Goal: Task Accomplishment & Management: Manage account settings

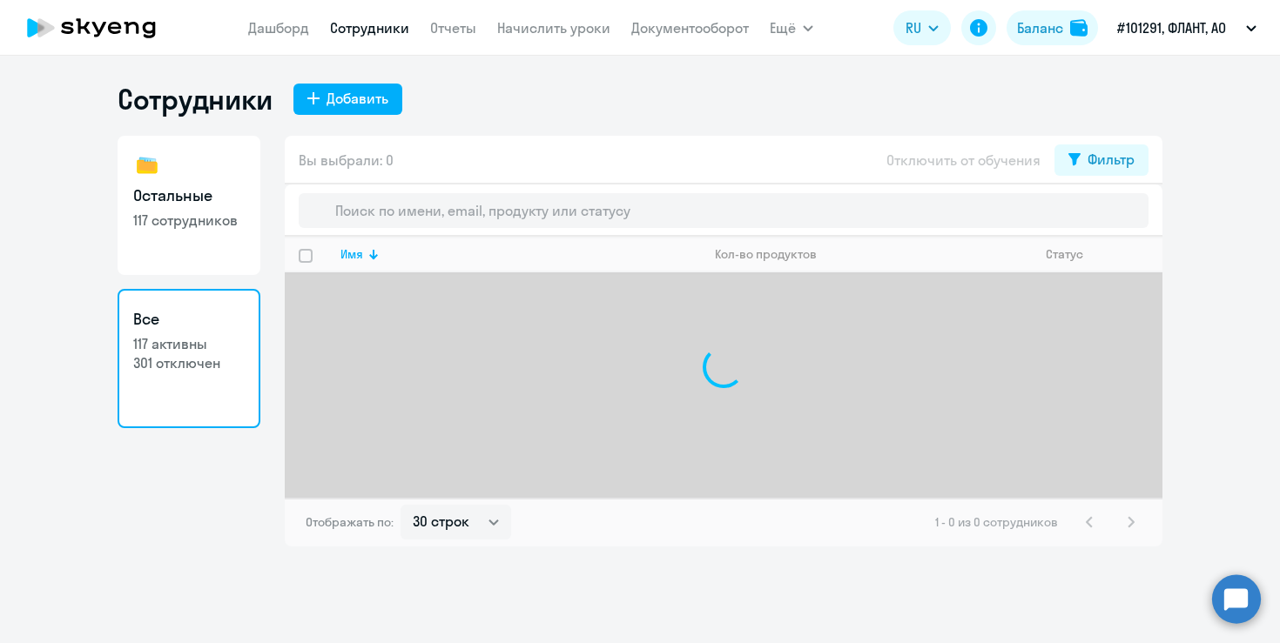
select select "30"
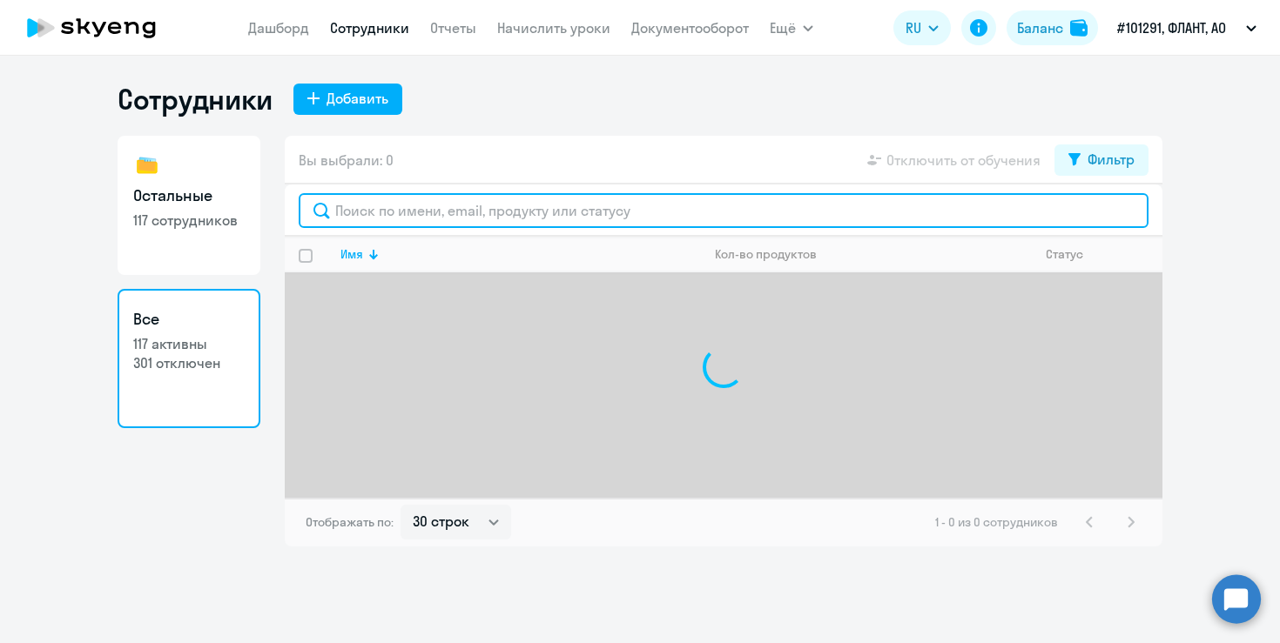
click at [452, 212] on input "text" at bounding box center [724, 210] width 850 height 35
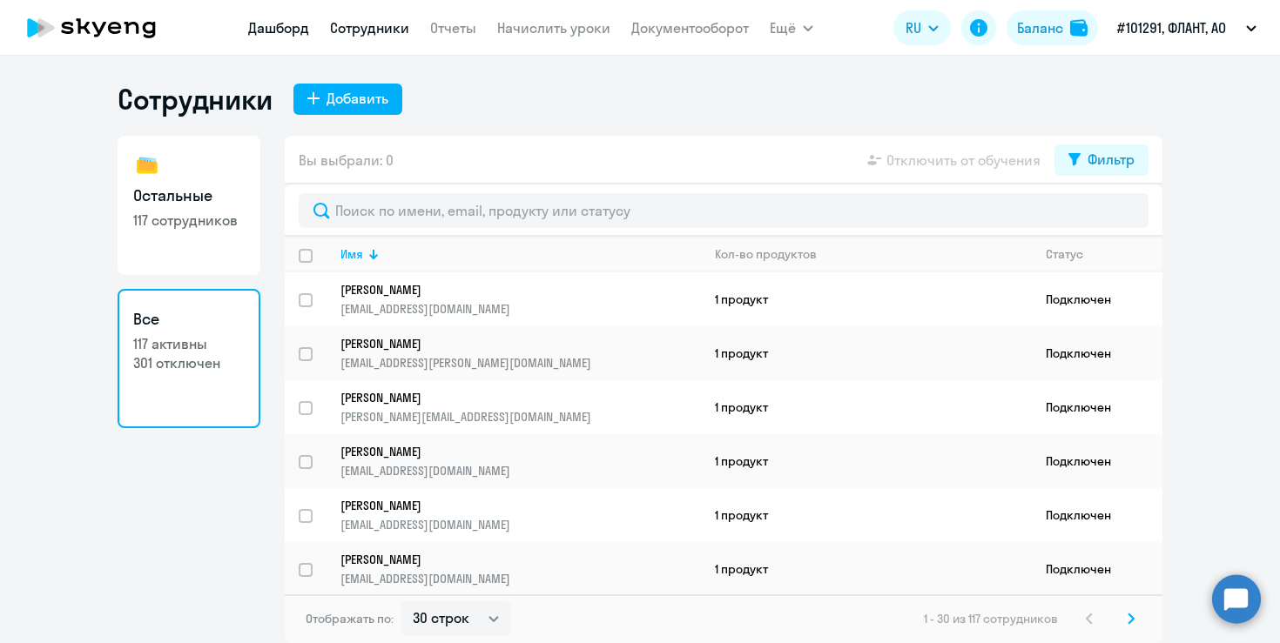
click at [286, 20] on link "Дашборд" at bounding box center [278, 27] width 61 height 17
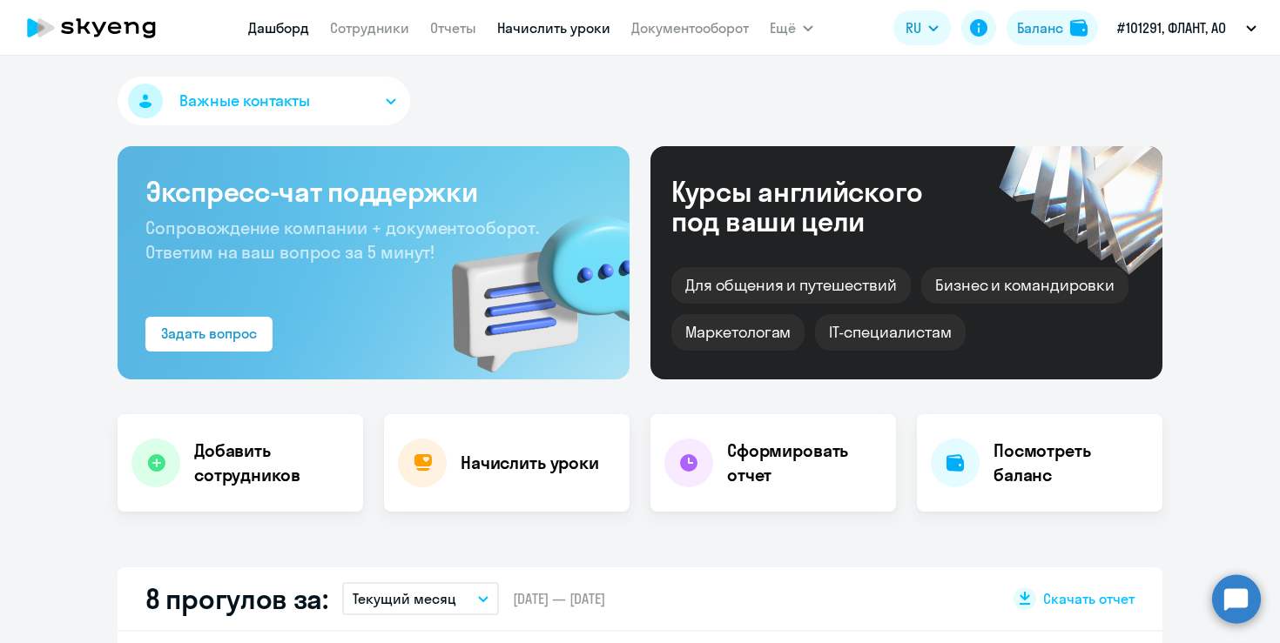
click at [573, 30] on link "Начислить уроки" at bounding box center [553, 27] width 113 height 17
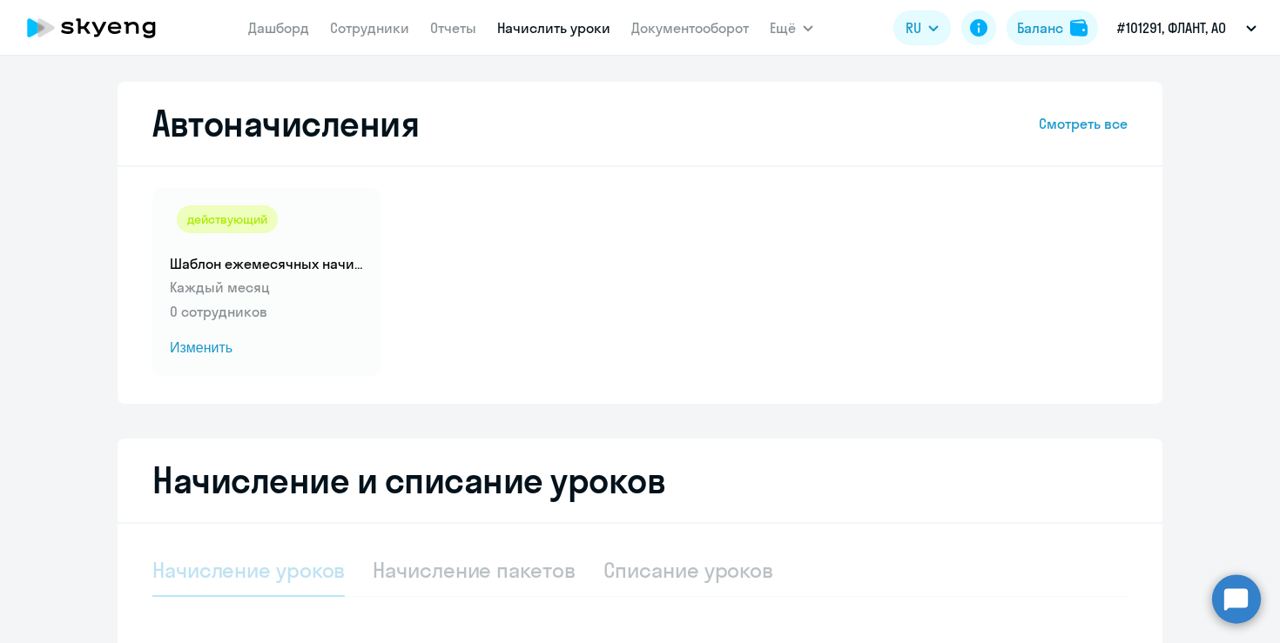
select select "10"
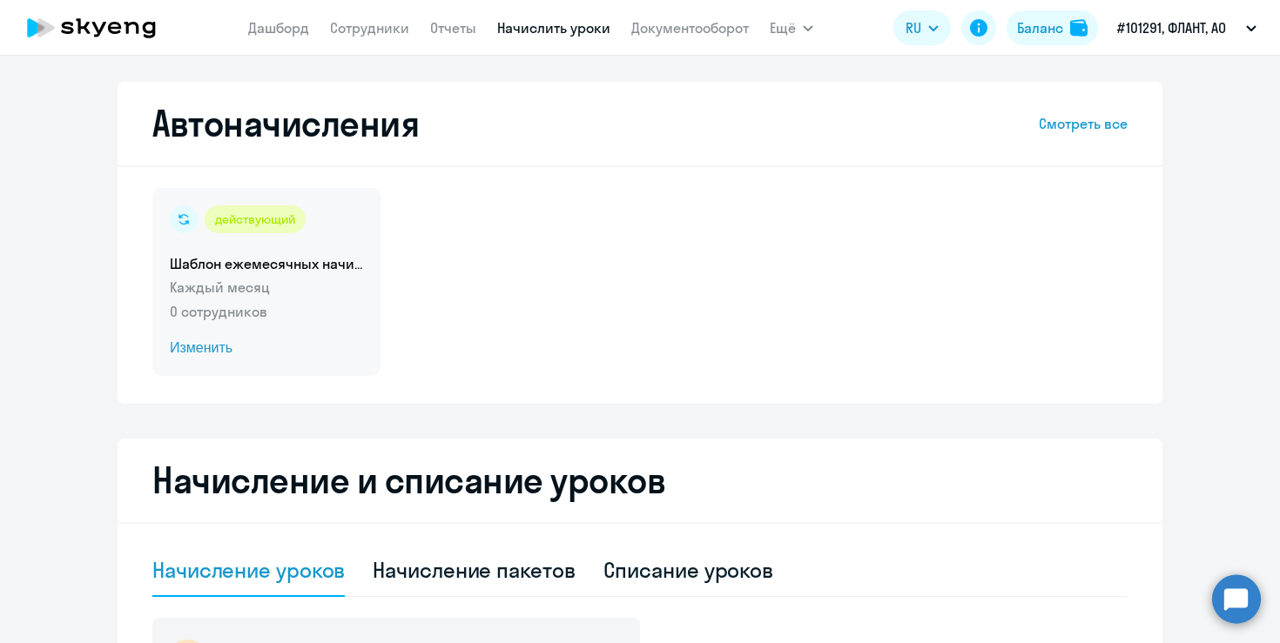
click at [219, 347] on span "Изменить" at bounding box center [266, 348] width 193 height 21
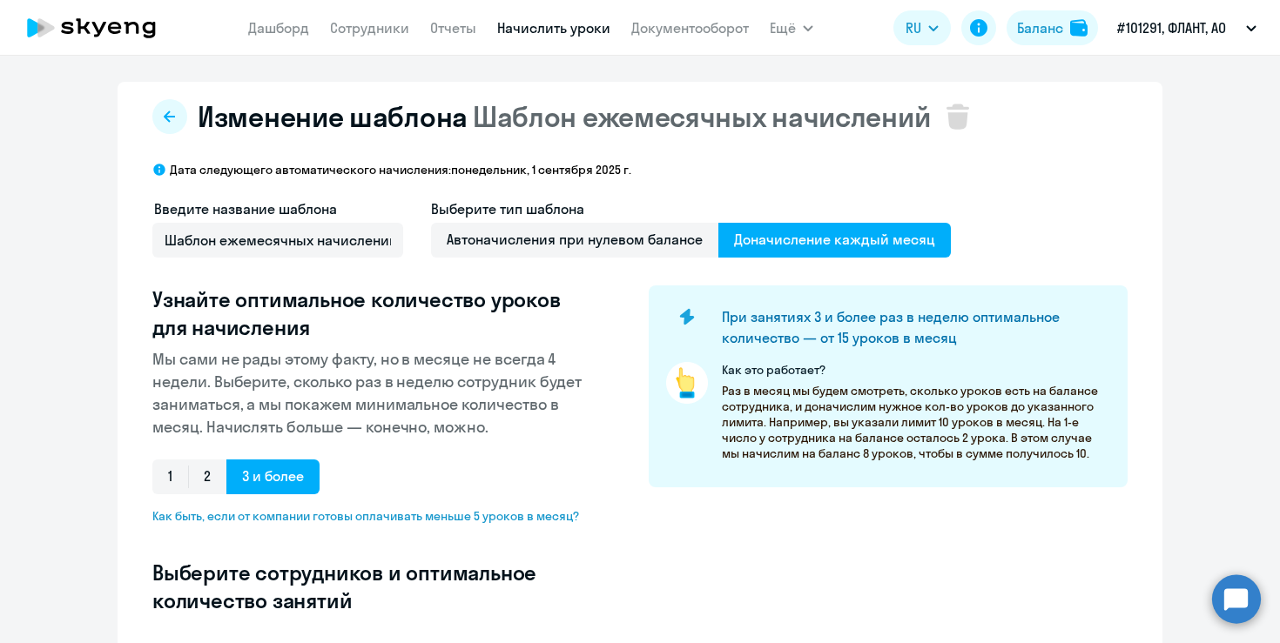
select select "10"
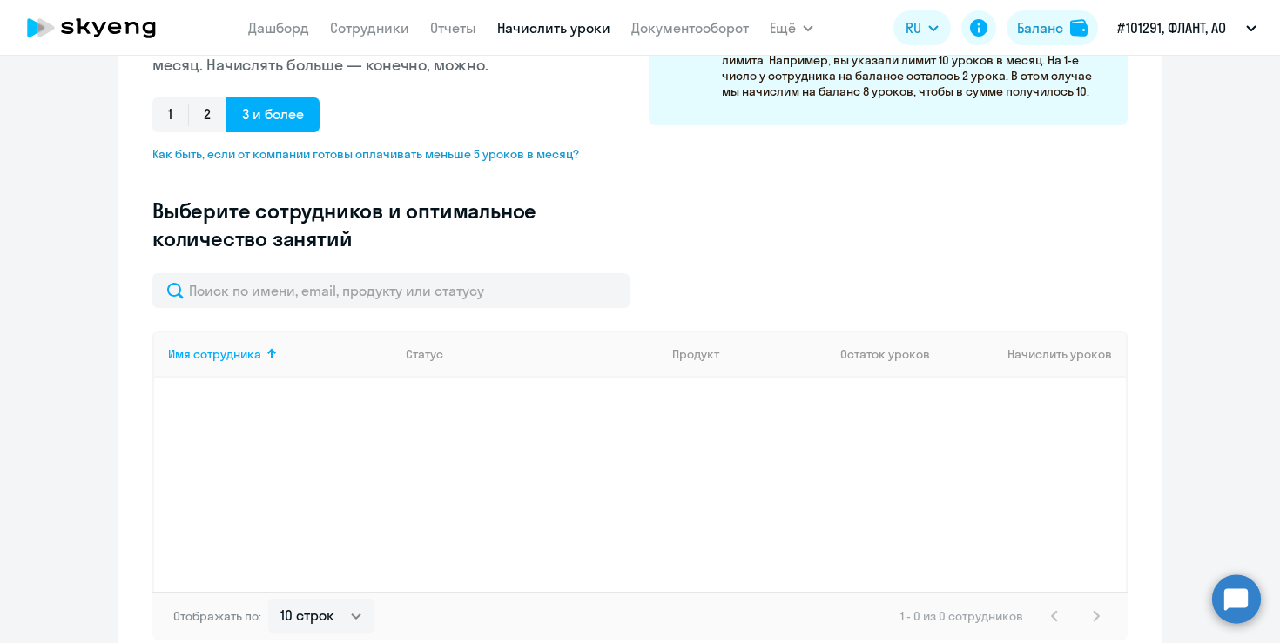
scroll to position [457, 0]
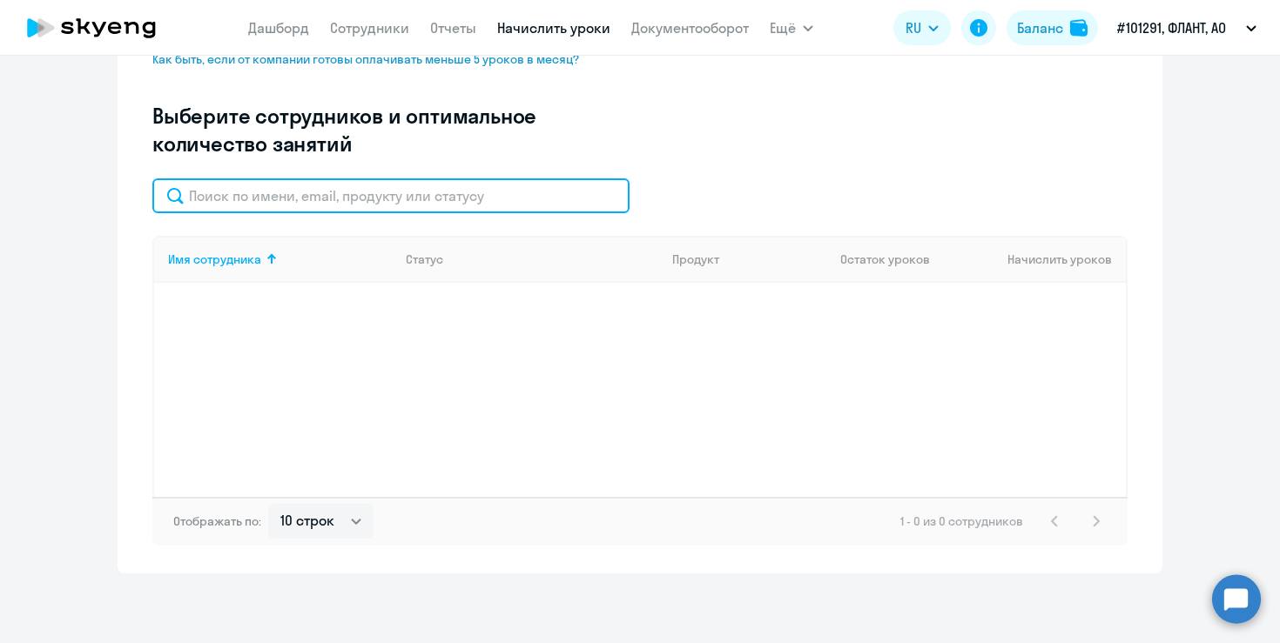
click at [390, 202] on input "text" at bounding box center [390, 195] width 477 height 35
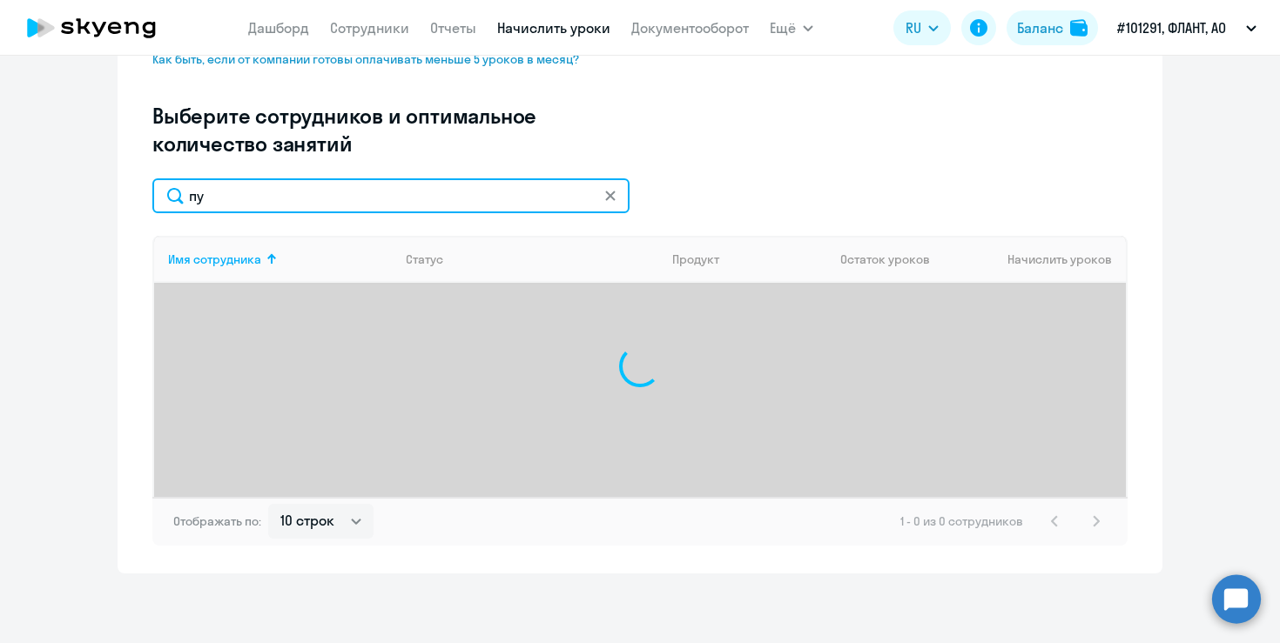
type input "п"
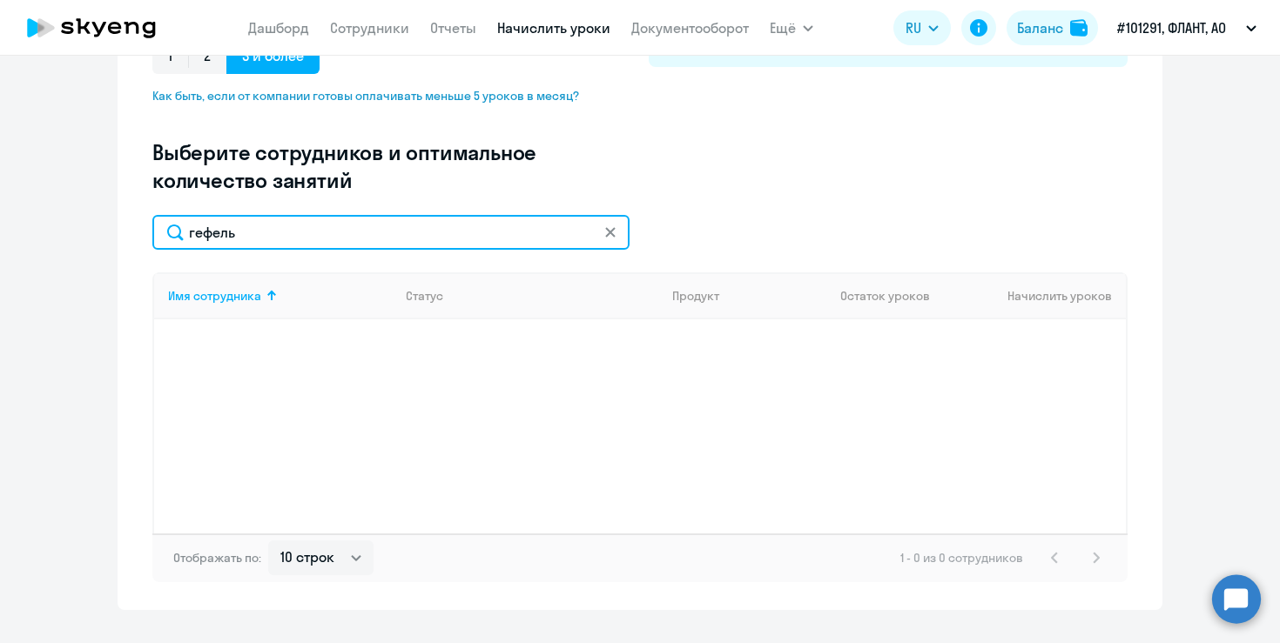
scroll to position [415, 0]
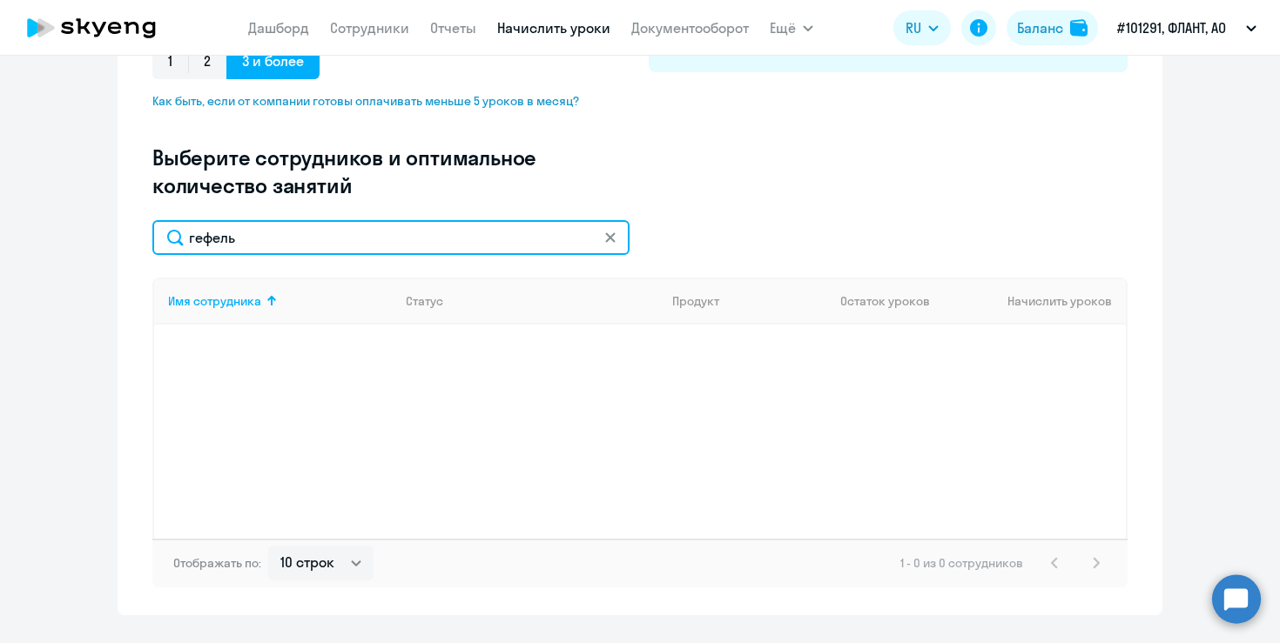
drag, startPoint x: 260, startPoint y: 239, endPoint x: 125, endPoint y: 231, distance: 135.2
click at [125, 231] on div "Изменение [PERSON_NAME] ежемесячных начислений Дата следующего автоматического …" at bounding box center [640, 141] width 1045 height 949
type input "н"
type input "gefel"
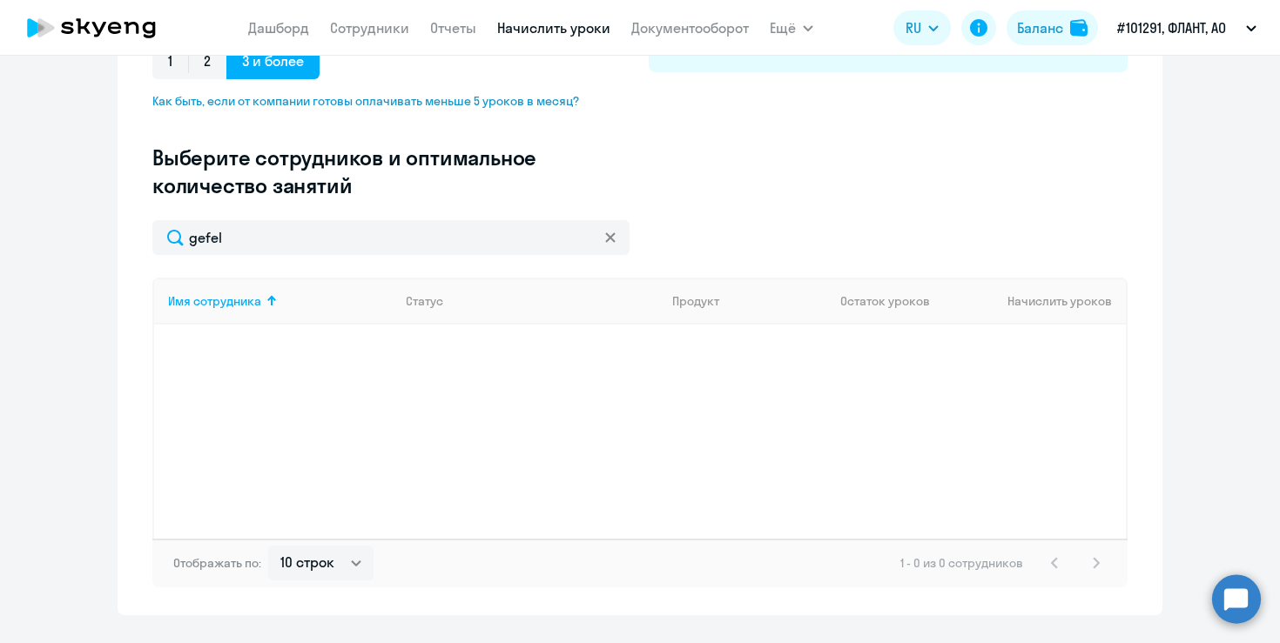
scroll to position [0, 0]
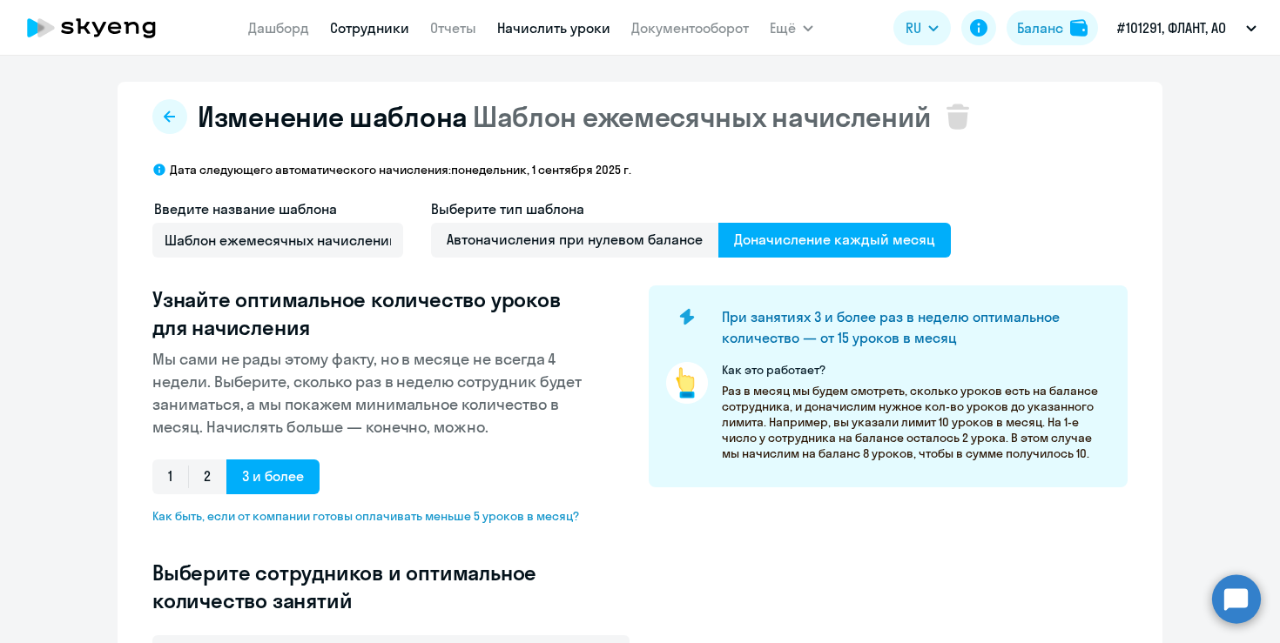
click at [358, 32] on link "Сотрудники" at bounding box center [369, 27] width 79 height 17
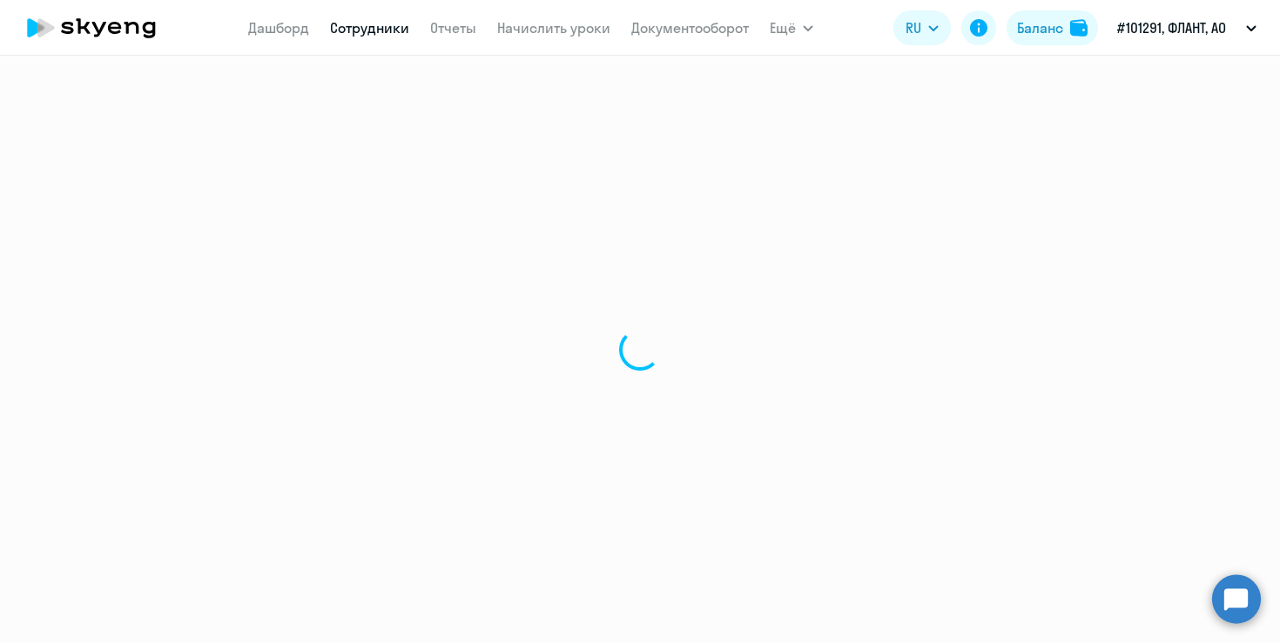
select select "30"
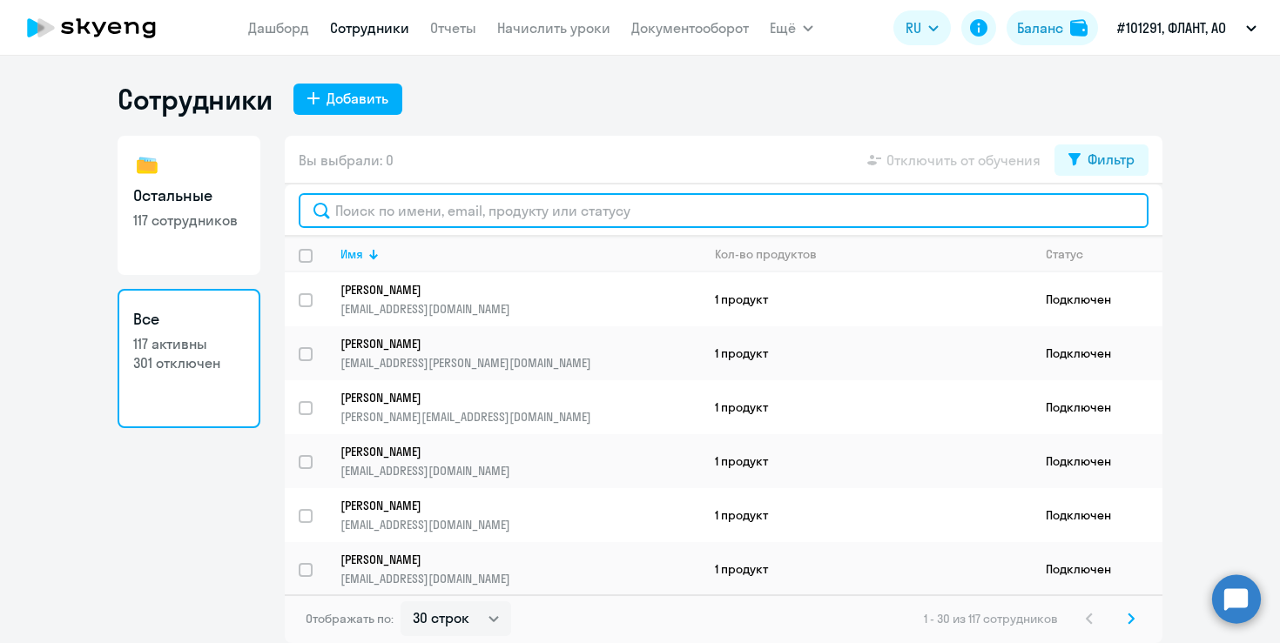
click at [391, 222] on input "text" at bounding box center [724, 210] width 850 height 35
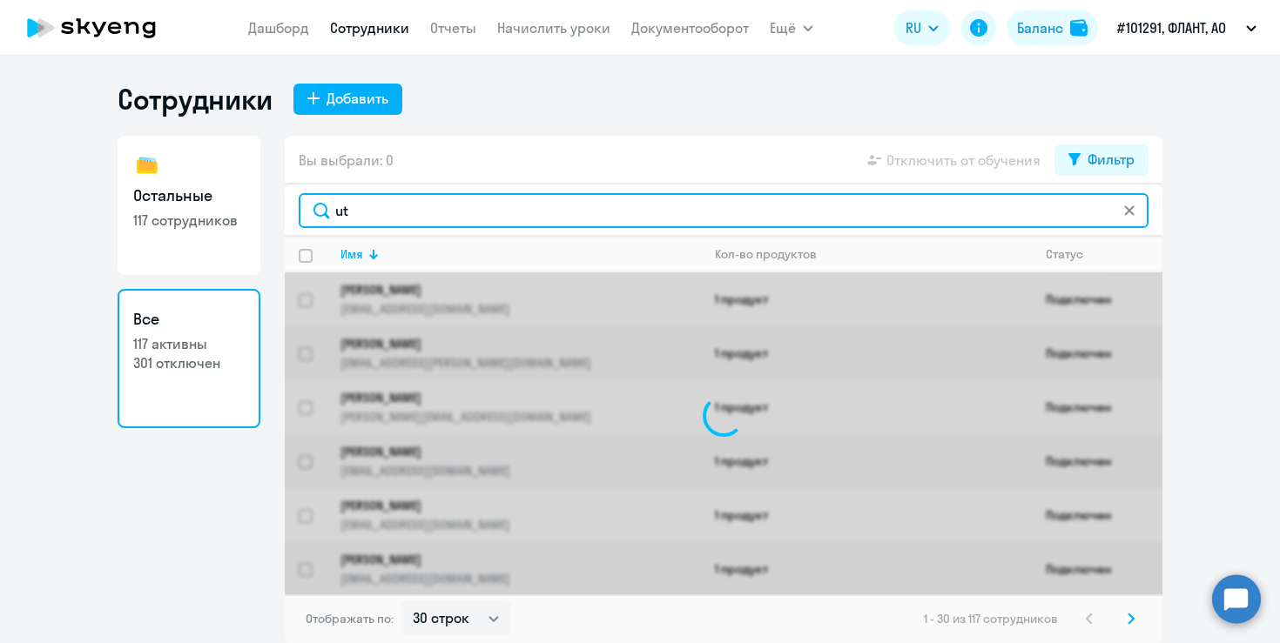
type input "u"
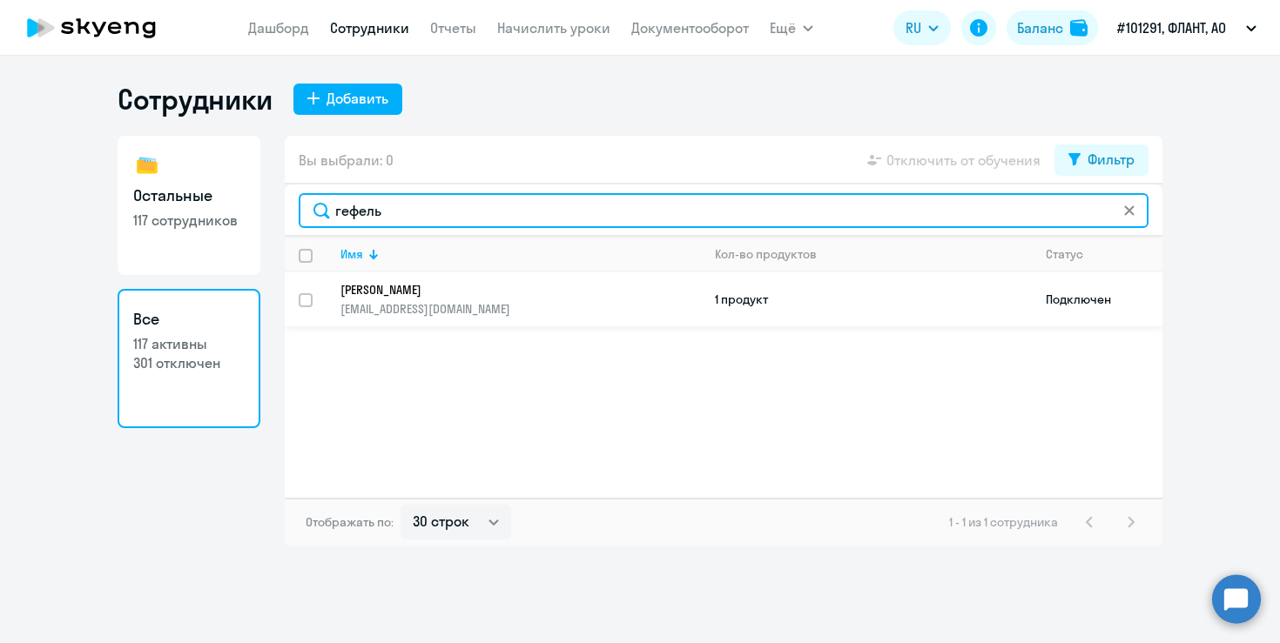
type input "гефель"
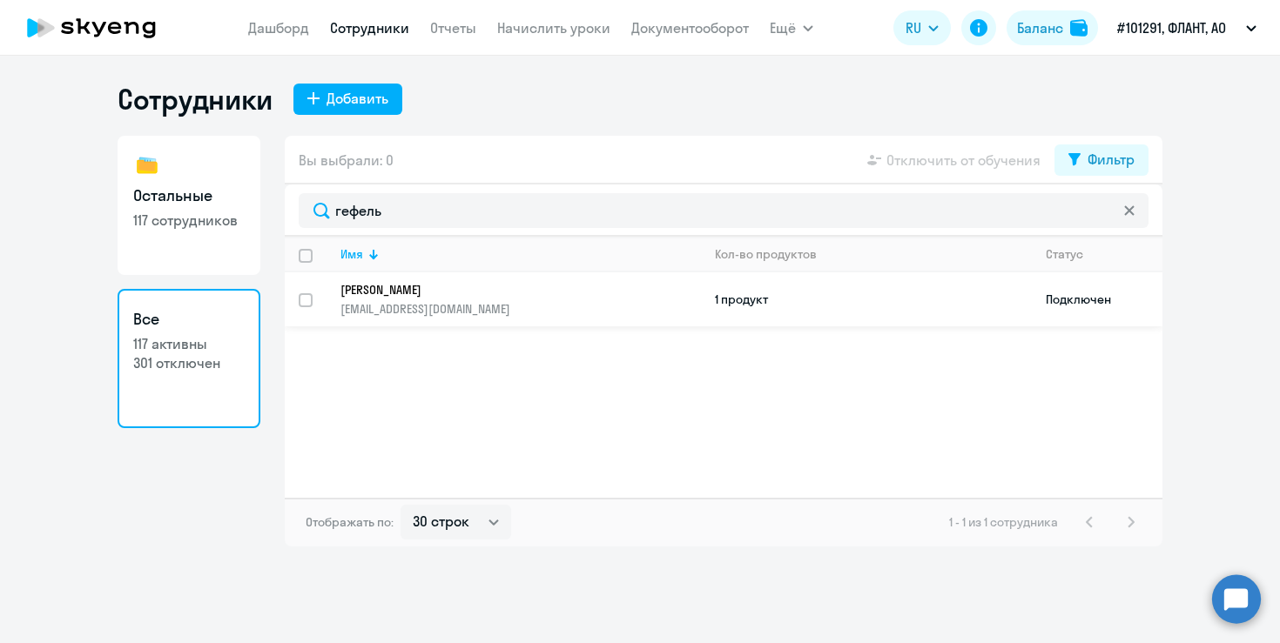
click at [369, 302] on p "[EMAIL_ADDRESS][DOMAIN_NAME]" at bounding box center [520, 309] width 360 height 16
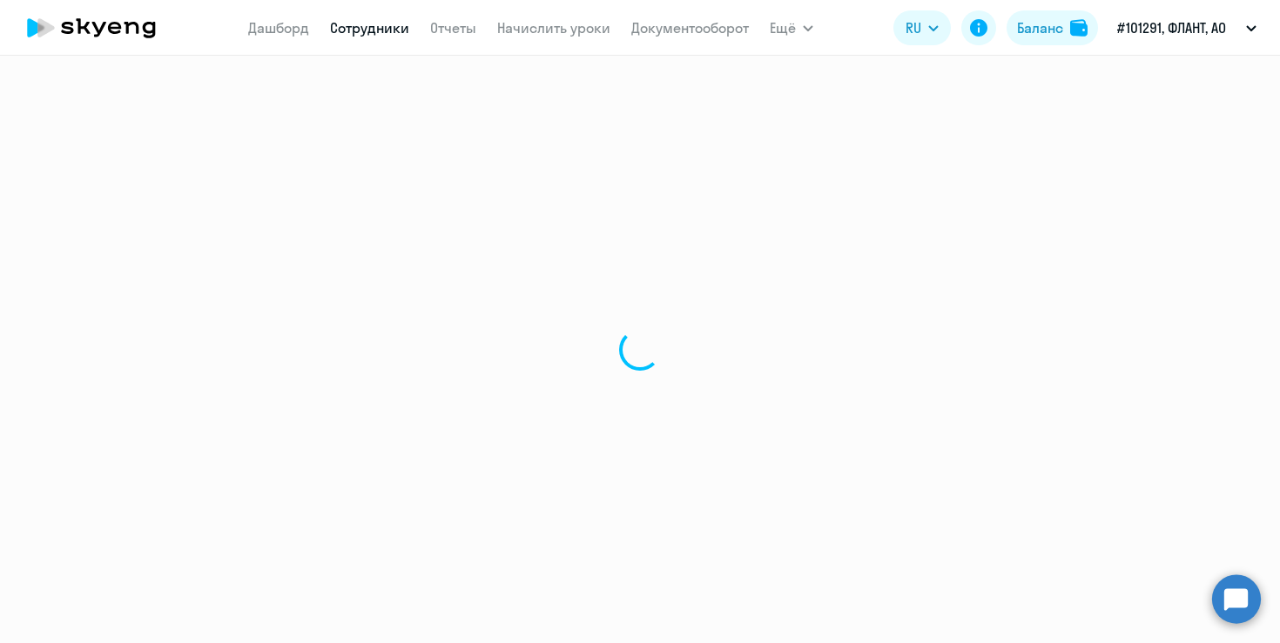
select select "english"
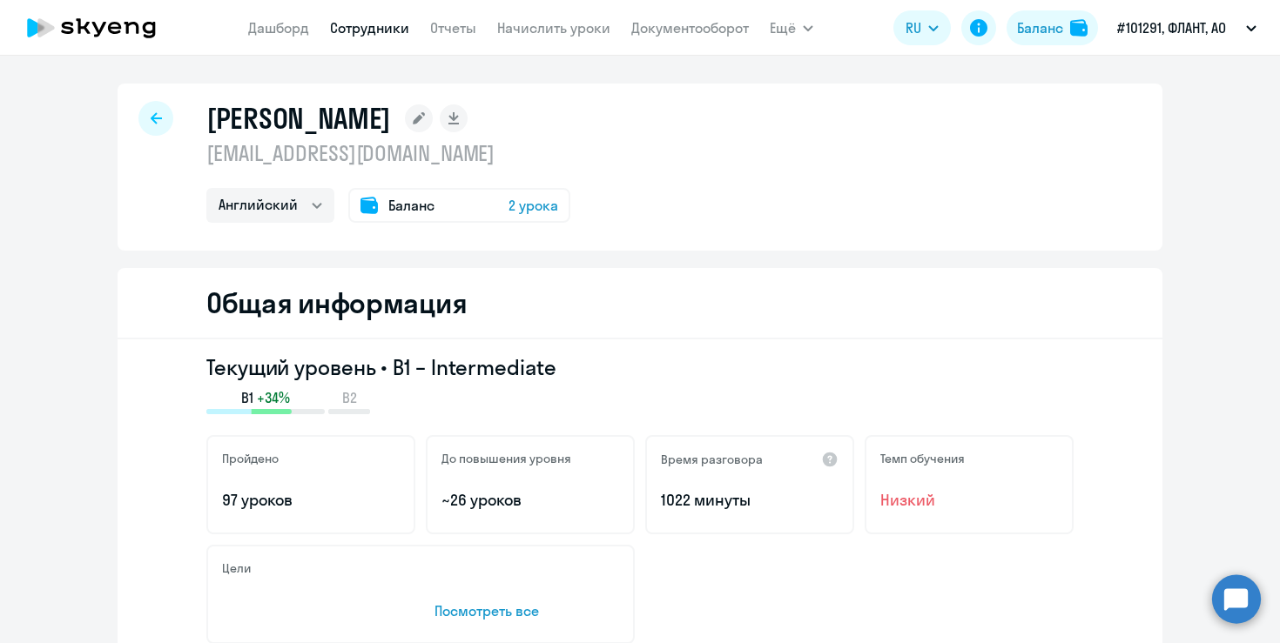
drag, startPoint x: 447, startPoint y: 150, endPoint x: 207, endPoint y: 150, distance: 239.4
click at [206, 150] on p "[EMAIL_ADDRESS][DOMAIN_NAME]" at bounding box center [388, 153] width 364 height 28
copy p "[EMAIL_ADDRESS][DOMAIN_NAME]"
click at [508, 24] on link "Начислить уроки" at bounding box center [553, 27] width 113 height 17
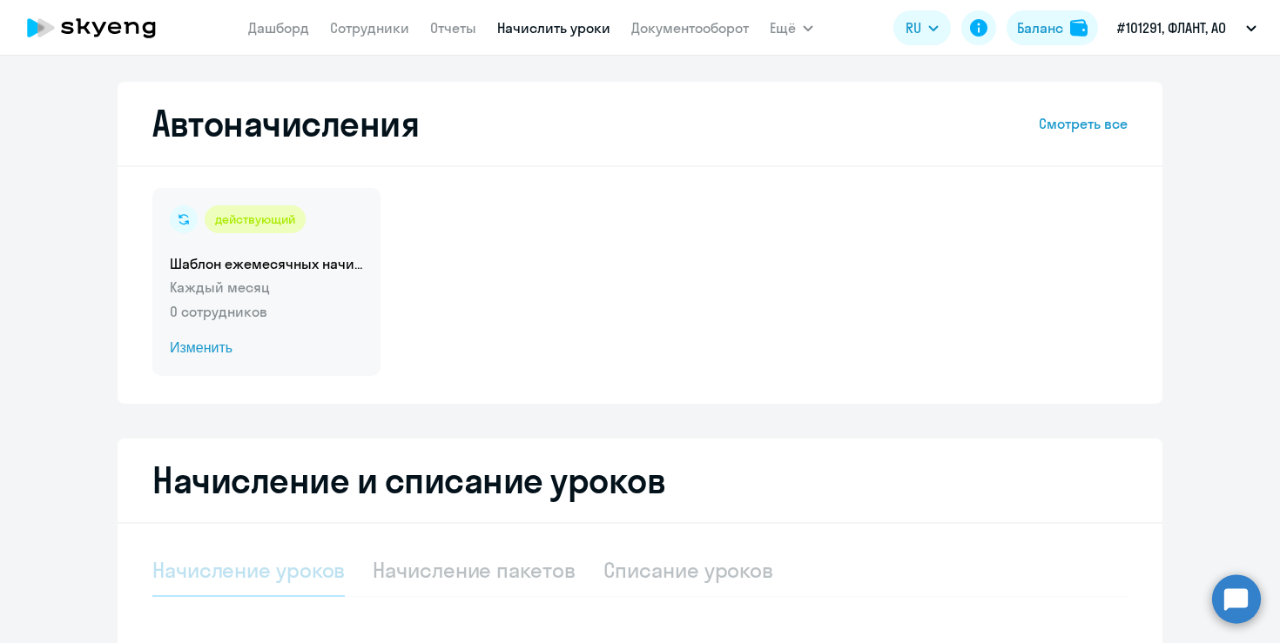
select select "10"
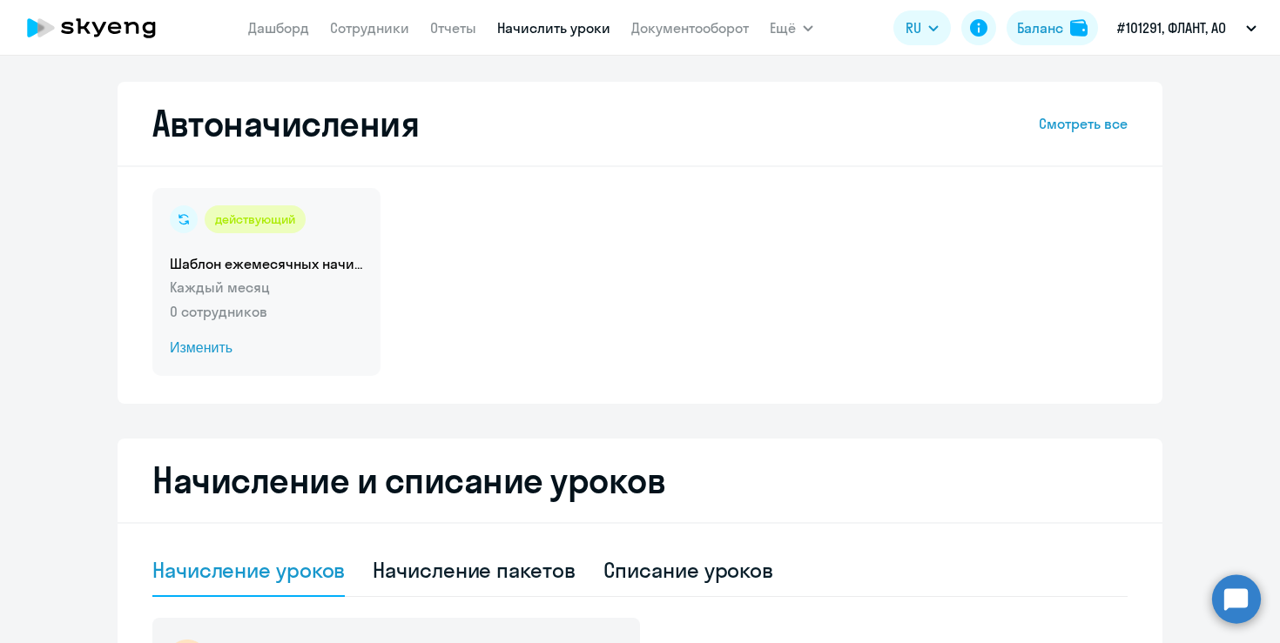
click at [213, 347] on span "Изменить" at bounding box center [266, 348] width 193 height 21
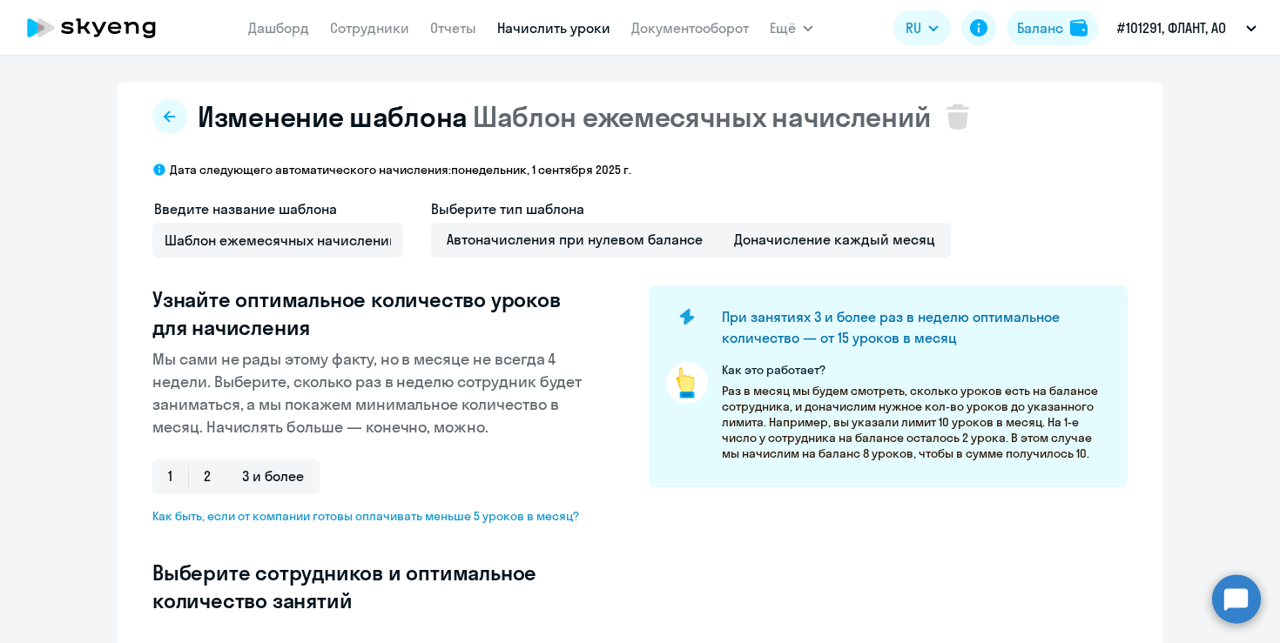
select select "10"
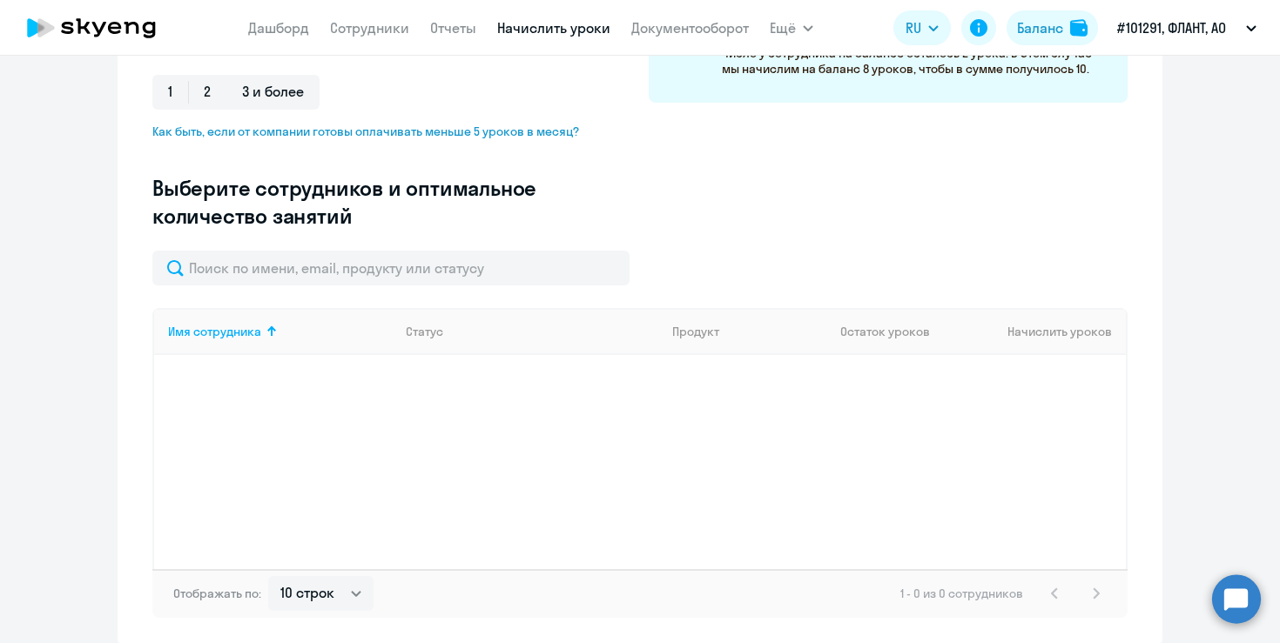
scroll to position [457, 0]
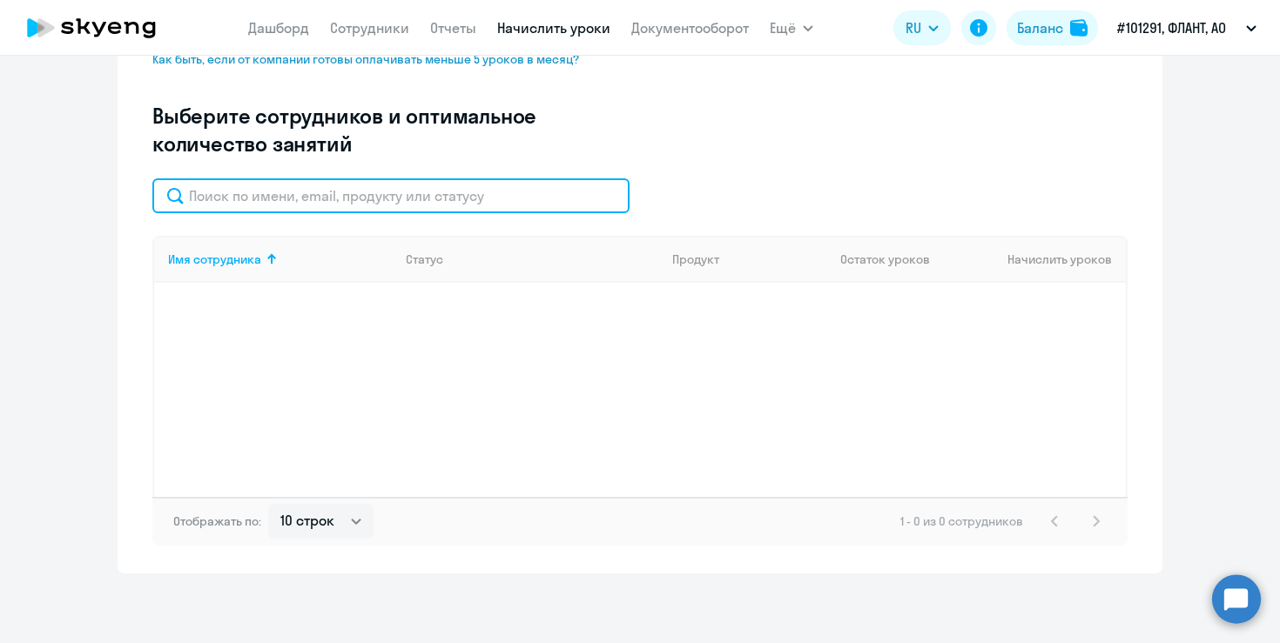
click at [381, 196] on input "text" at bounding box center [390, 195] width 477 height 35
paste input "[EMAIL_ADDRESS][DOMAIN_NAME]"
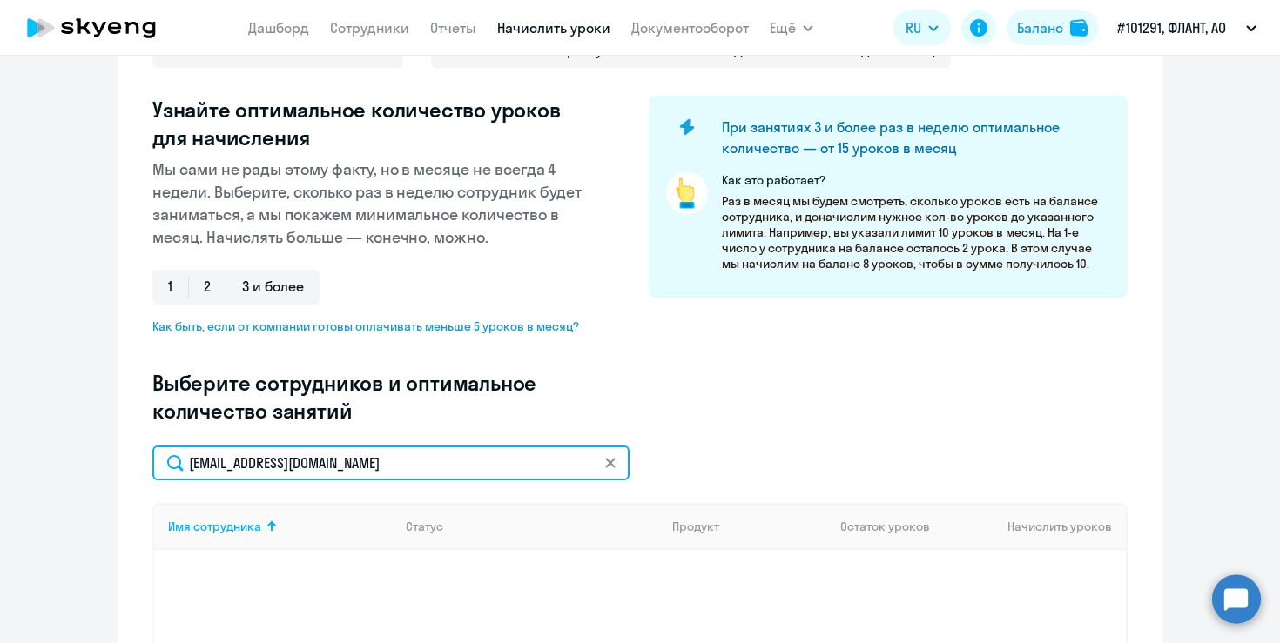
scroll to position [31, 0]
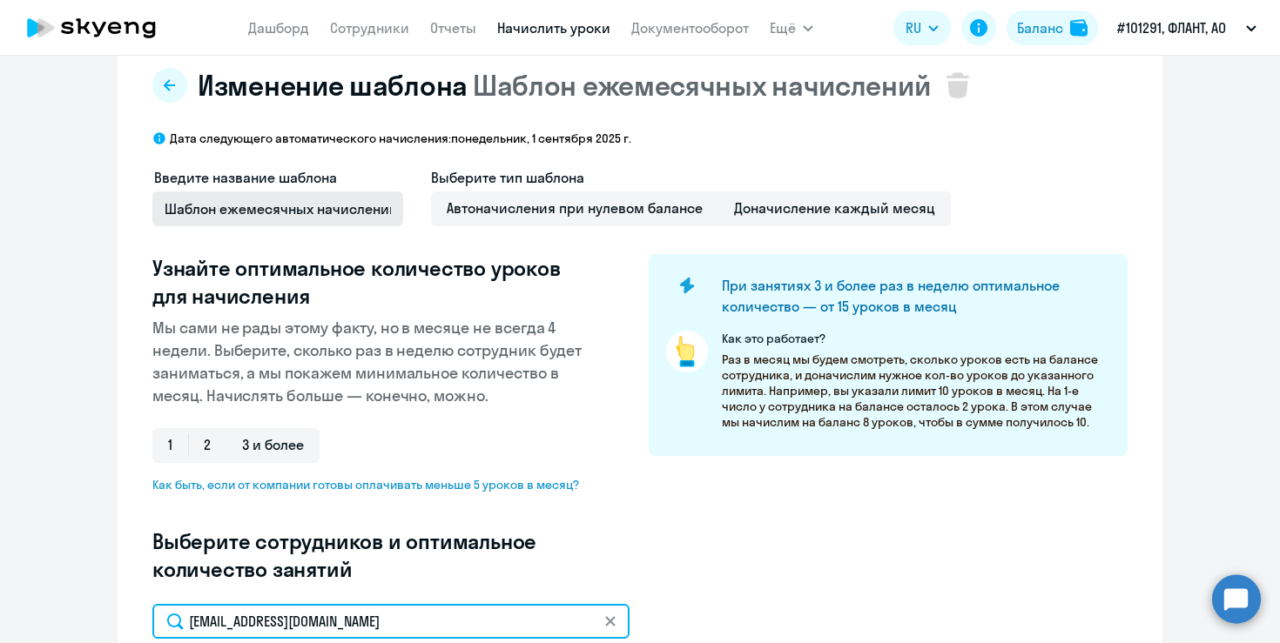
type input "[EMAIL_ADDRESS][DOMAIN_NAME]"
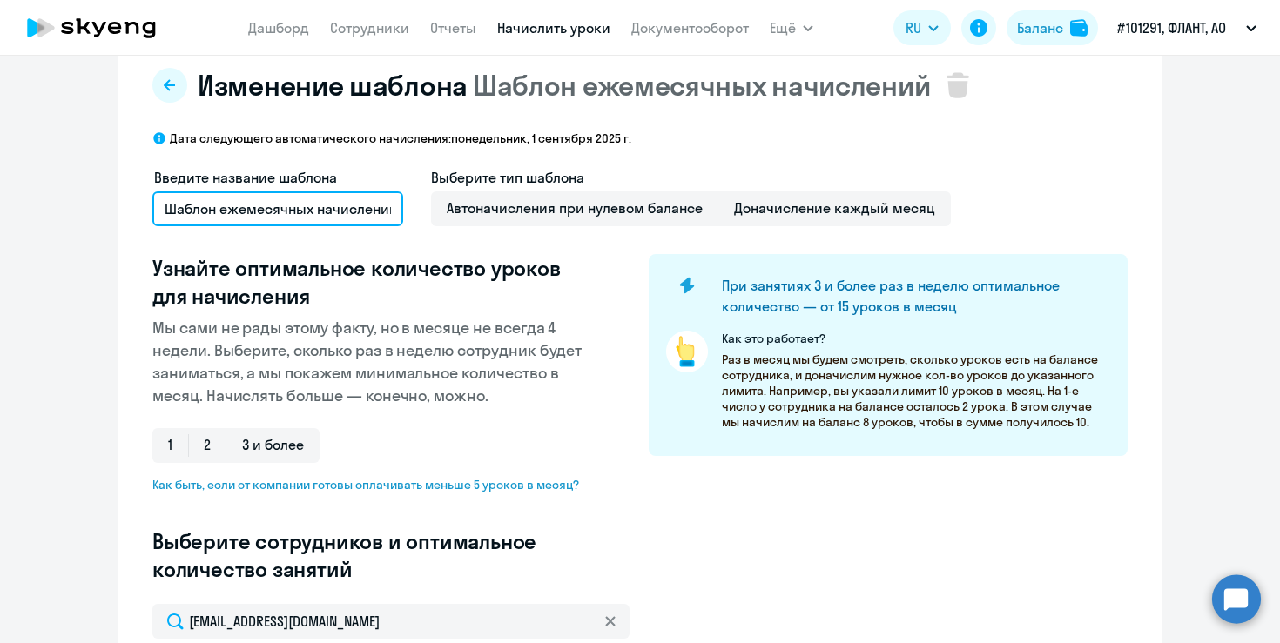
click at [267, 208] on input "Шаблон ежемесячных начислений" at bounding box center [277, 209] width 251 height 35
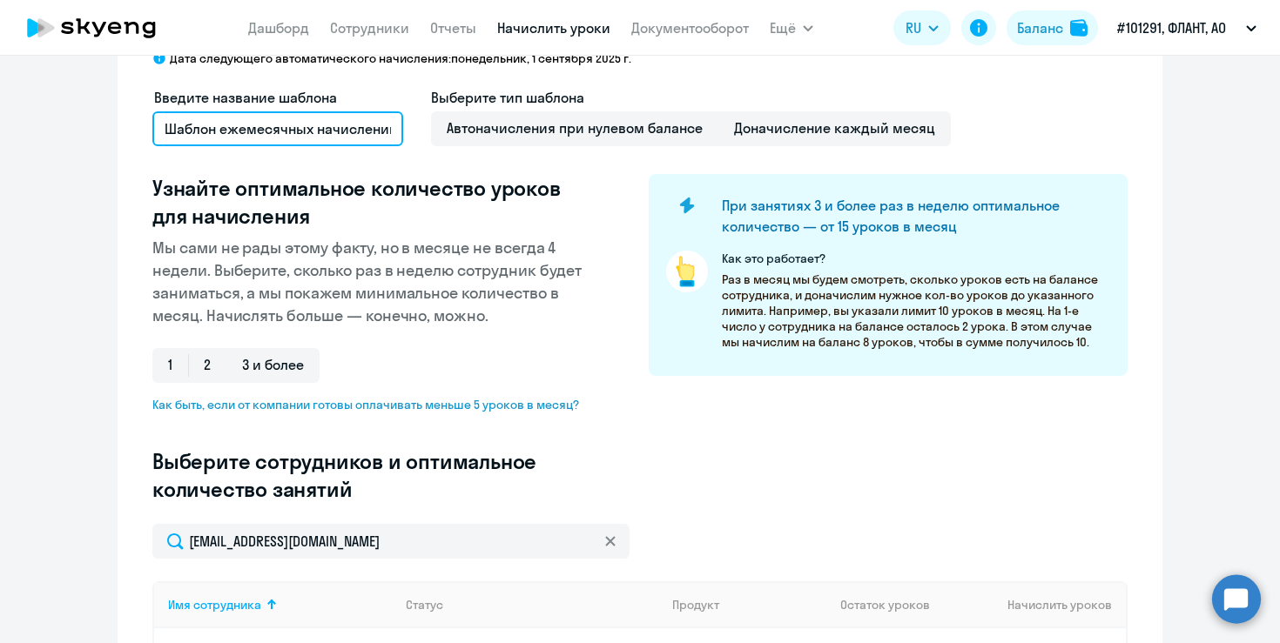
scroll to position [0, 0]
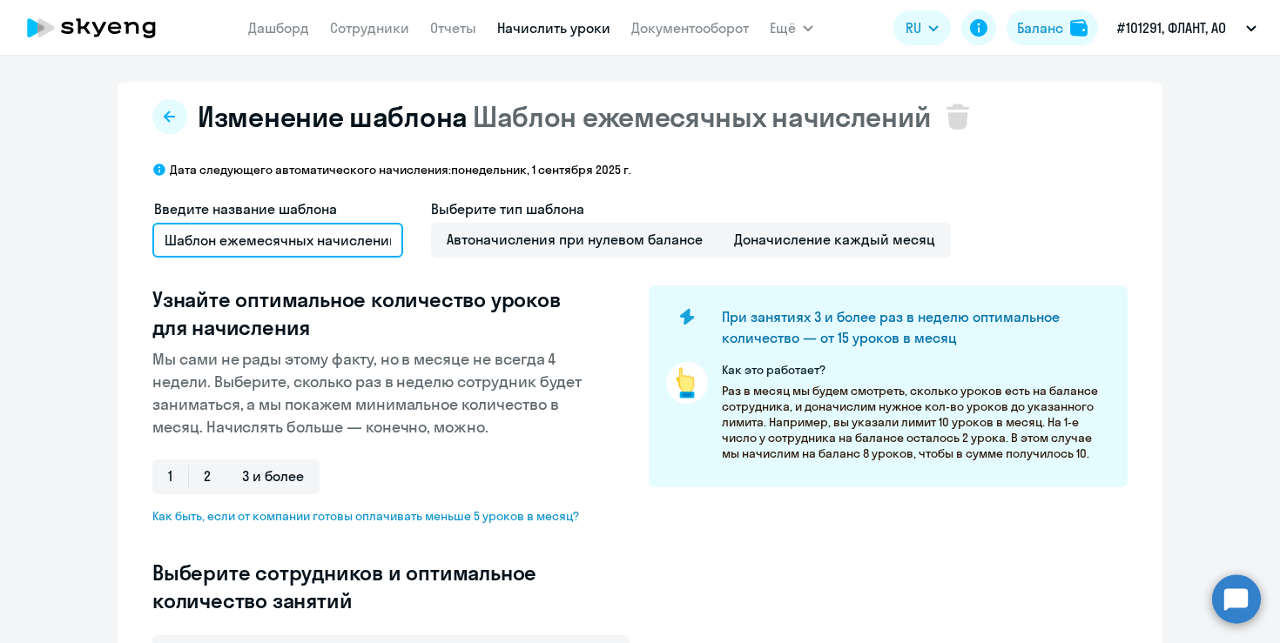
click at [280, 247] on input "Шаблон ежемесячных начислений" at bounding box center [277, 240] width 251 height 35
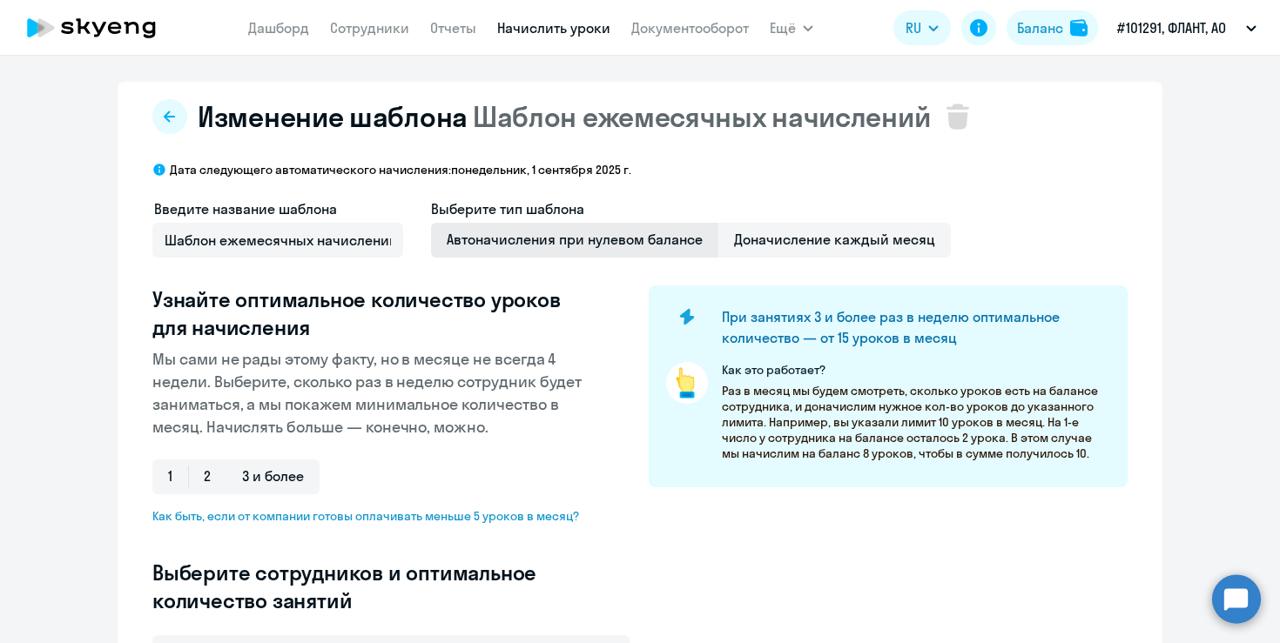
click at [521, 251] on span "Автоначисления при нулевом балансе" at bounding box center [574, 240] width 287 height 35
click at [0, 0] on input "Автоначисления при нулевом балансе" at bounding box center [0, 0] width 0 height 0
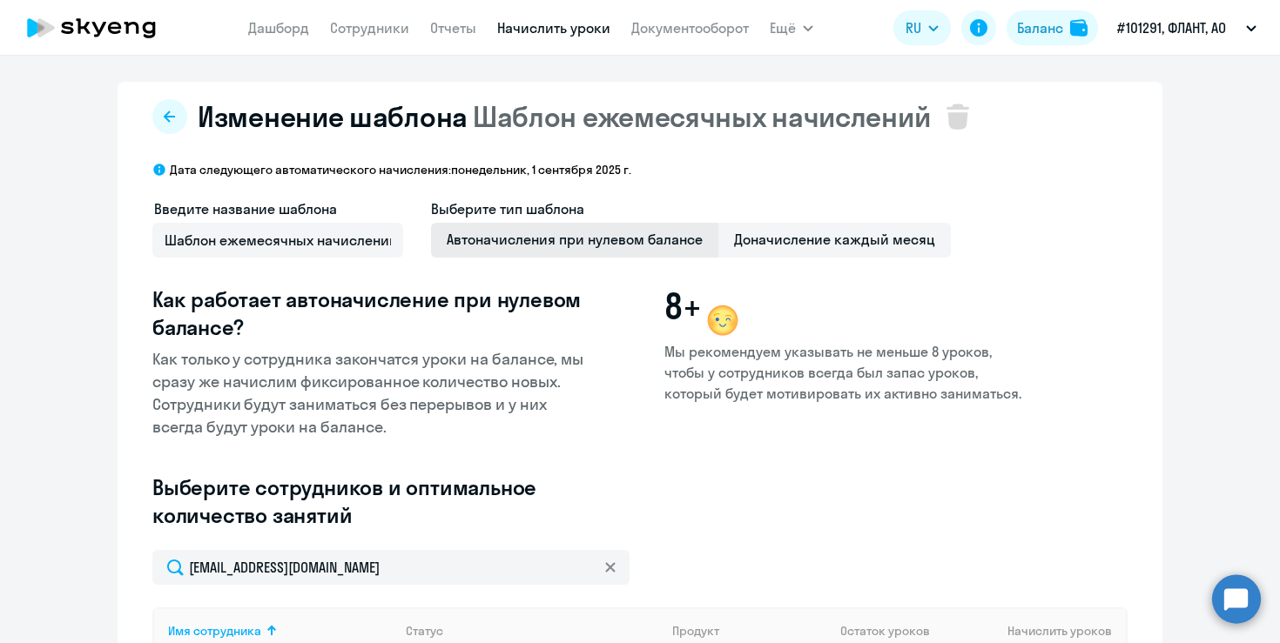
scroll to position [372, 0]
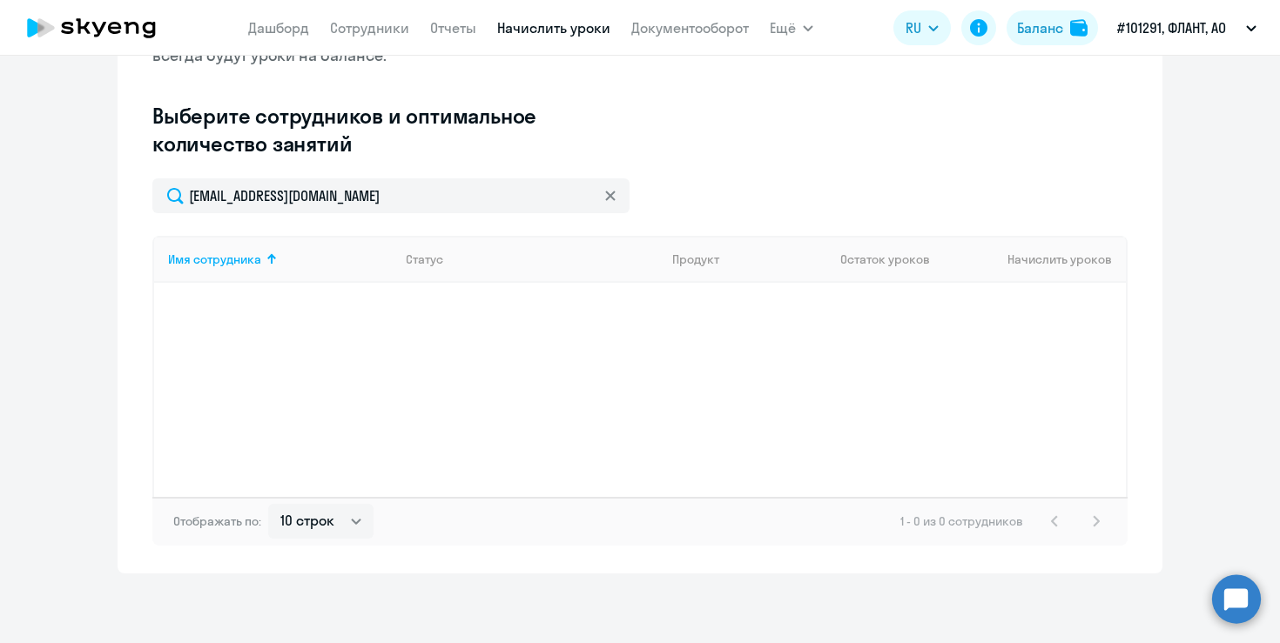
click at [491, 176] on div "Введите название шаблона Шаблон ежемесячных начислений Выберите тип шаблона Авт…" at bounding box center [639, 3] width 975 height 352
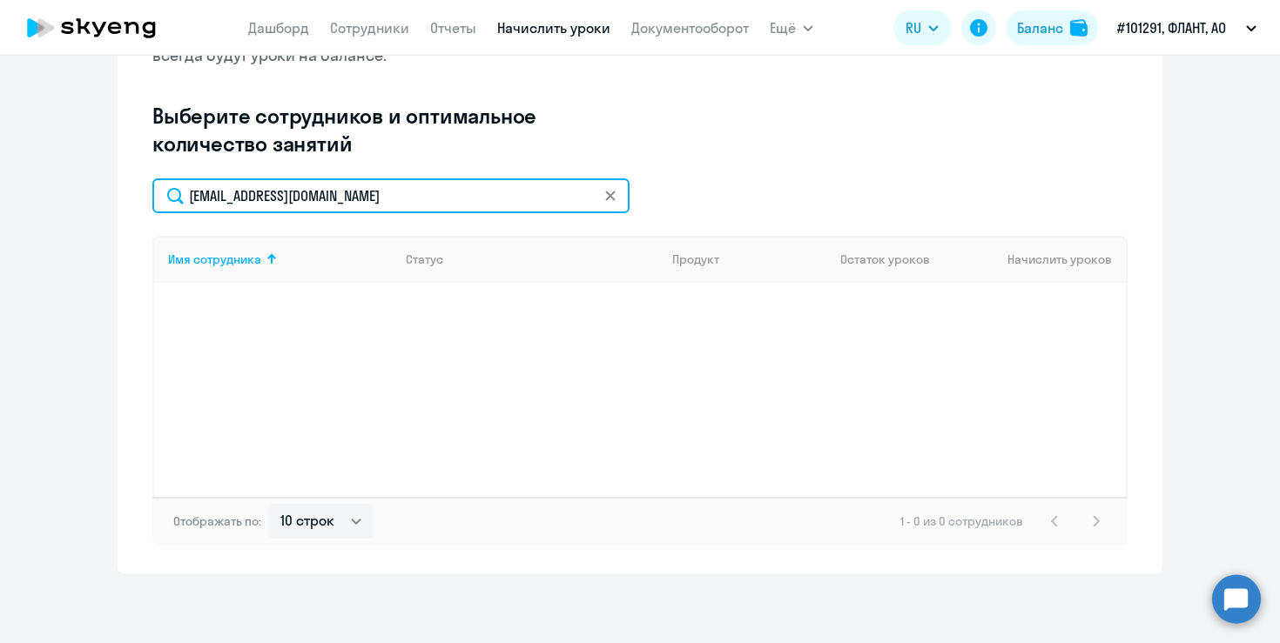
click at [491, 202] on input "[EMAIL_ADDRESS][DOMAIN_NAME]" at bounding box center [390, 195] width 477 height 35
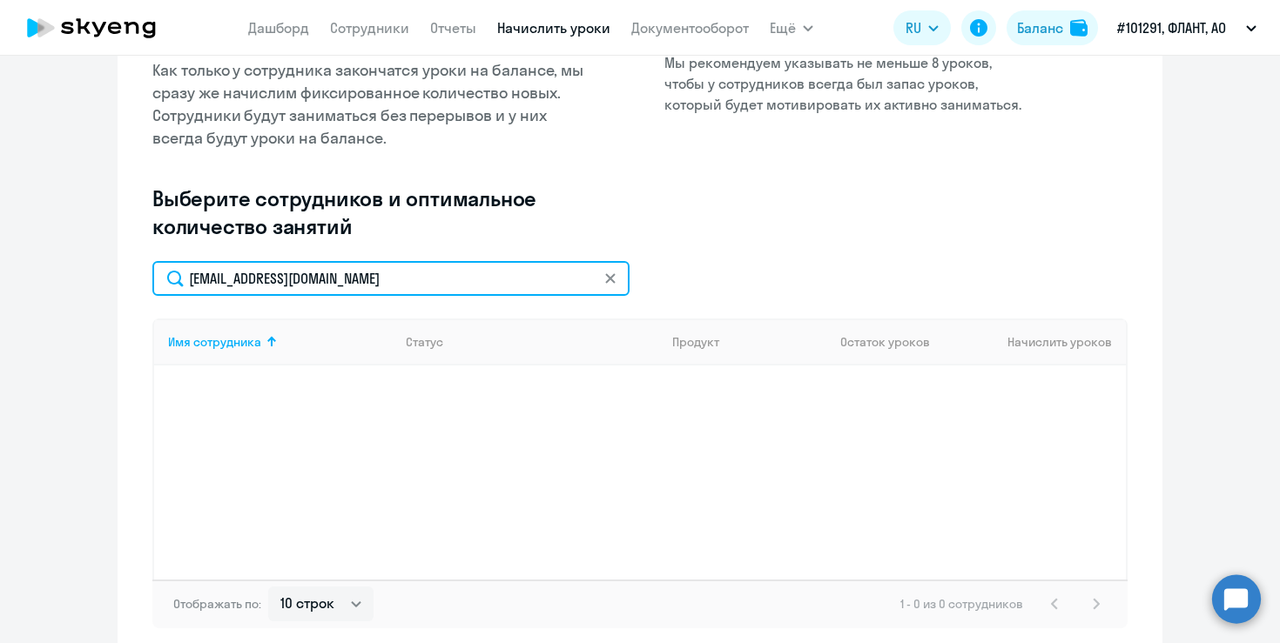
scroll to position [300, 0]
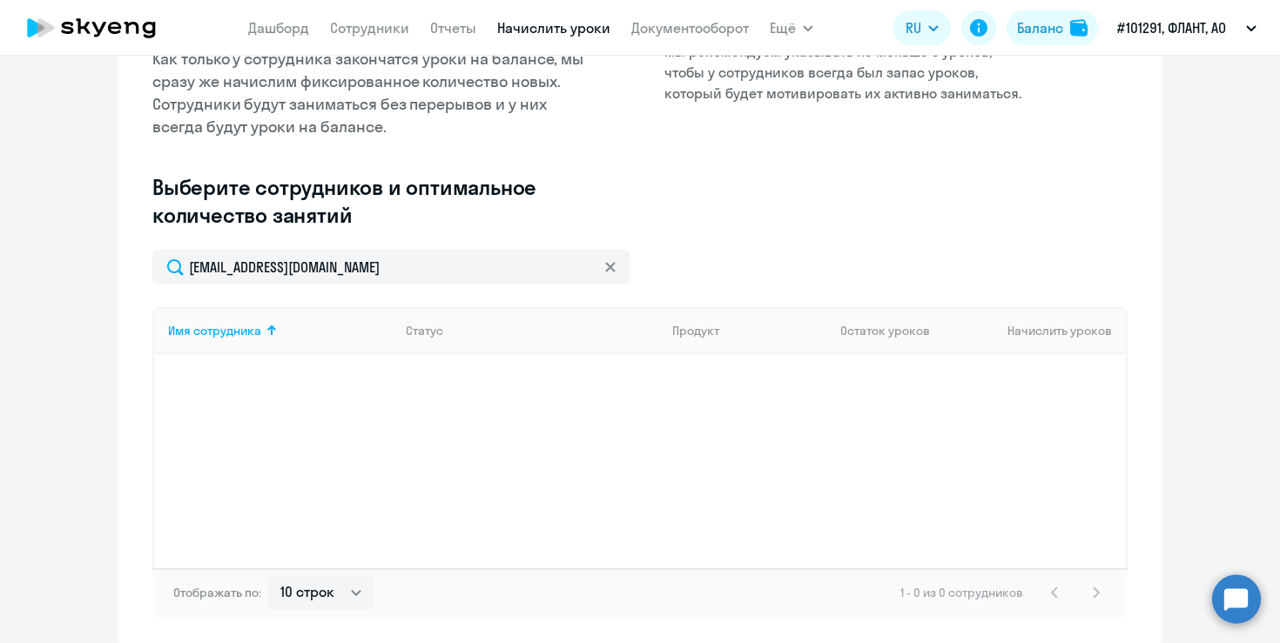
click at [614, 267] on icon at bounding box center [610, 267] width 10 height 10
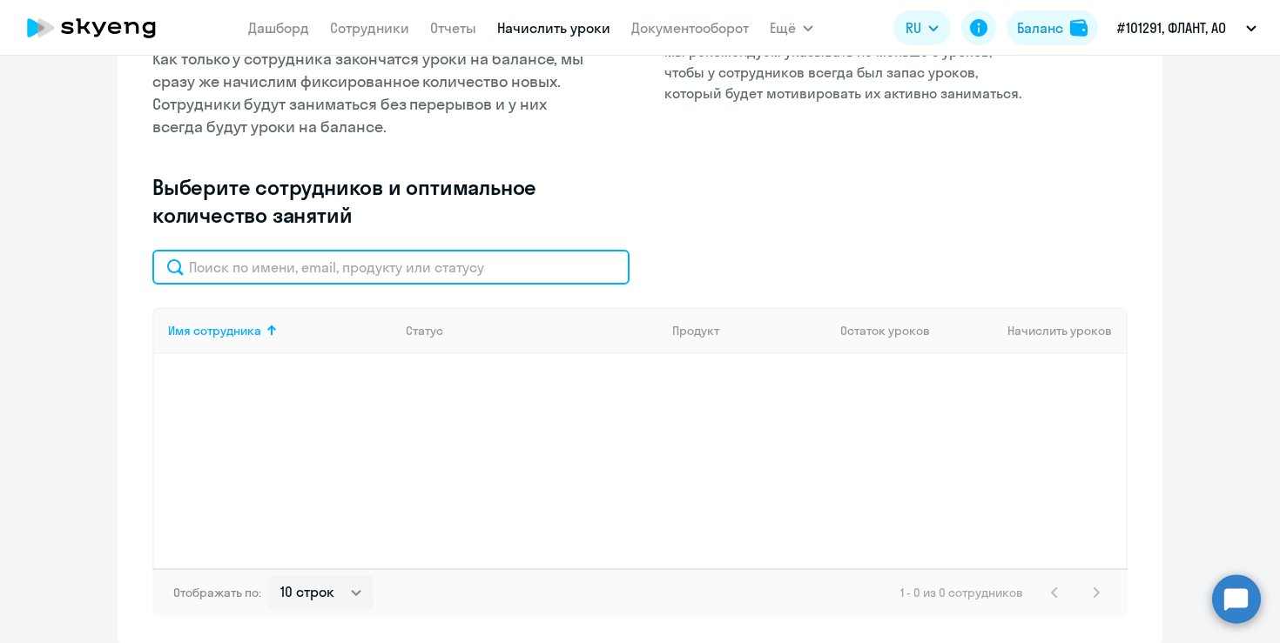
click at [529, 266] on input "text" at bounding box center [390, 267] width 477 height 35
type input "[PERSON_NAME]"
